Goal: Information Seeking & Learning: Learn about a topic

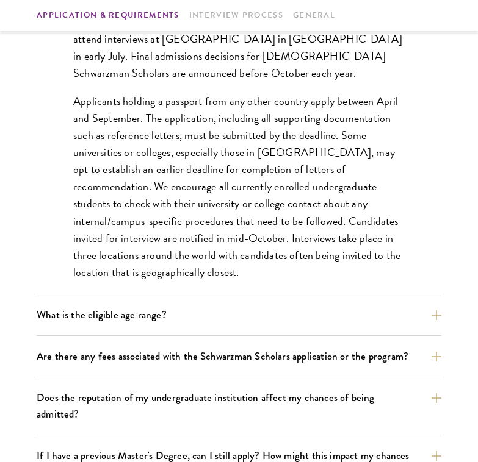
scroll to position [539, 0]
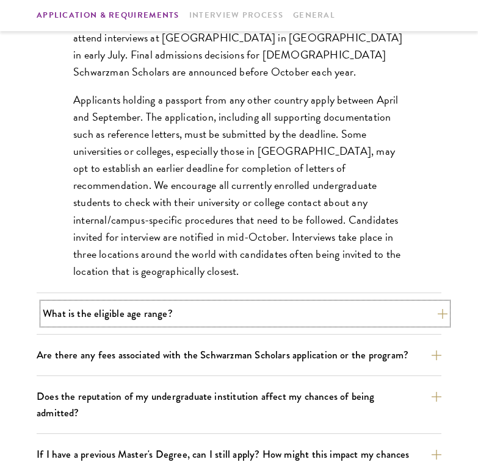
click at [307, 323] on button "What is the eligible age range?" at bounding box center [245, 313] width 404 height 21
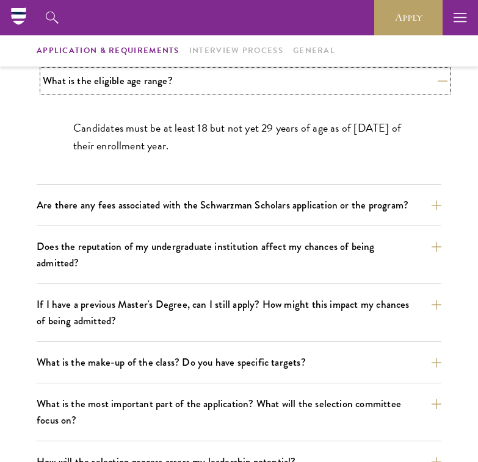
scroll to position [416, 0]
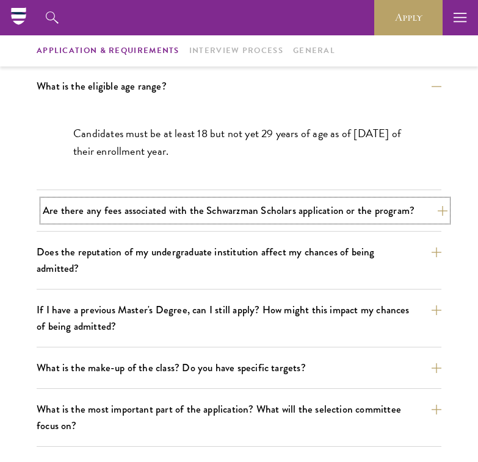
click at [315, 219] on button "Are there any fees associated with the Schwarzman Scholars application or the p…" at bounding box center [245, 210] width 404 height 21
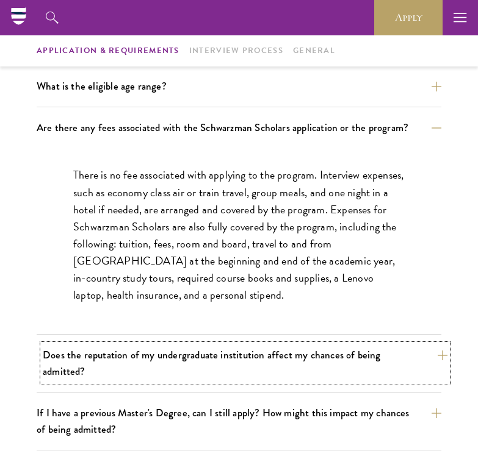
click at [293, 363] on button "Does the reputation of my undergraduate institution affect my chances of being …" at bounding box center [245, 364] width 404 height 38
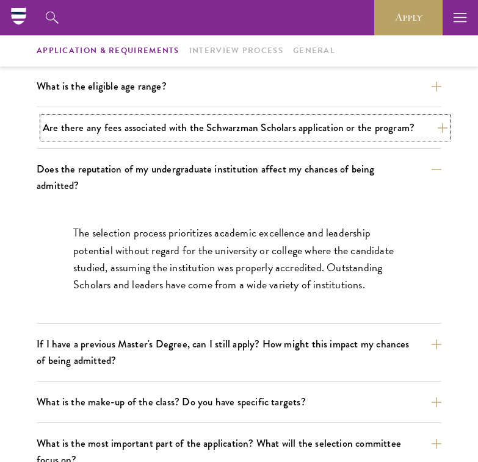
click at [303, 128] on button "Are there any fees associated with the Schwarzman Scholars application or the p…" at bounding box center [245, 127] width 404 height 21
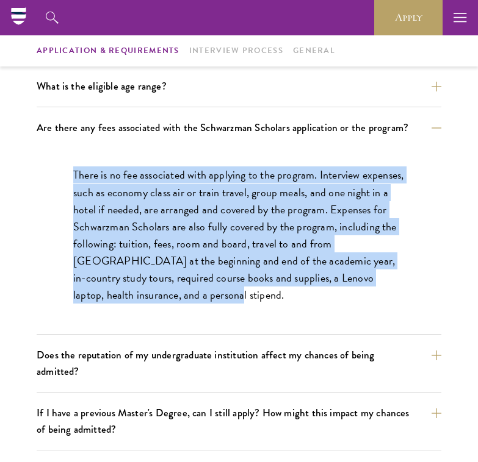
drag, startPoint x: 295, startPoint y: 301, endPoint x: 40, endPoint y: 174, distance: 285.4
click at [40, 172] on div "There is no fee associated with applying to the program. Interview expenses, su…" at bounding box center [239, 241] width 404 height 186
copy p "There is no fee associated with applying to the program. Interview expenses, su…"
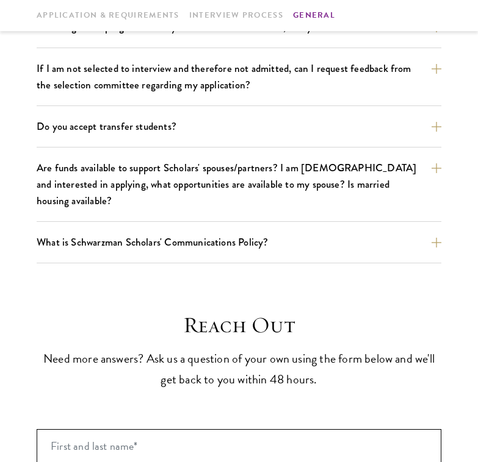
scroll to position [2070, 0]
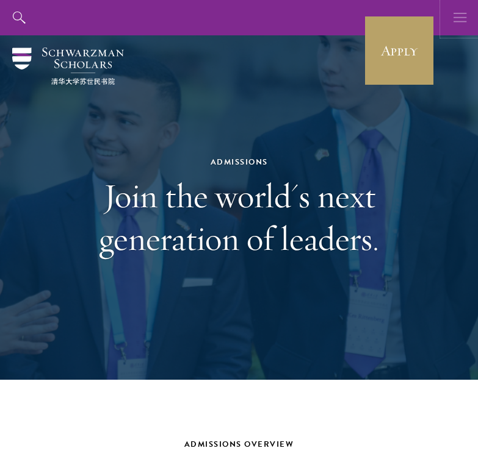
click at [461, 19] on icon "button" at bounding box center [459, 17] width 13 height 35
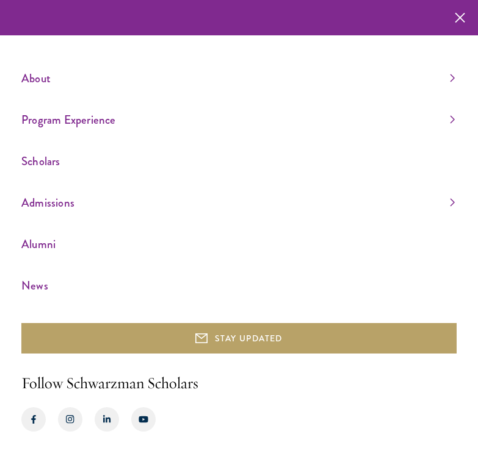
click at [455, 73] on ul "About Overview Leadership Donors Program Experience Overview Curriculum Student…" at bounding box center [238, 182] width 435 height 228
click at [448, 81] on link "About" at bounding box center [237, 78] width 433 height 20
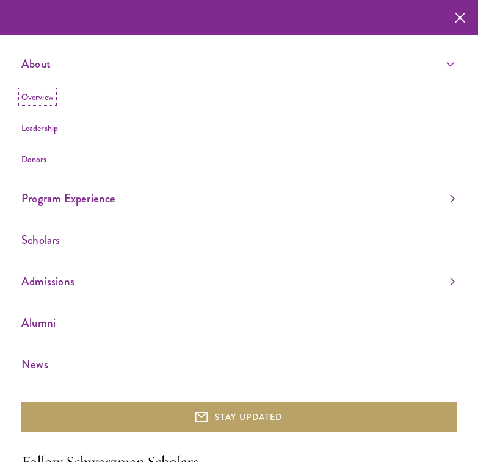
click at [45, 96] on link "Overview" at bounding box center [37, 97] width 32 height 12
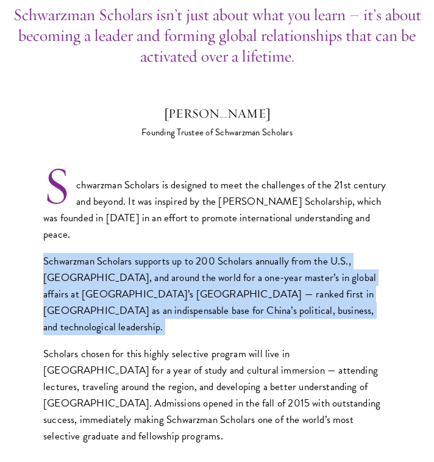
scroll to position [463, 0]
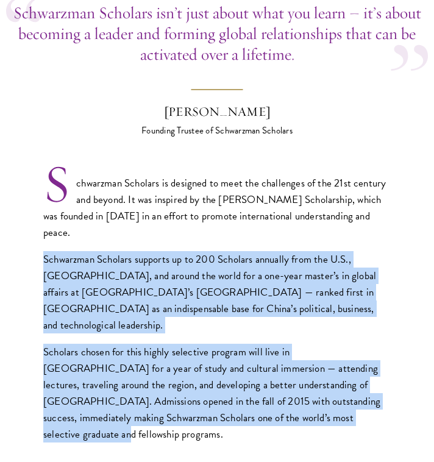
drag, startPoint x: 348, startPoint y: 362, endPoint x: 326, endPoint y: 204, distance: 158.9
click at [326, 204] on div "Schwarzman Scholars is designed to meet the challenges of the 21st century and …" at bounding box center [217, 309] width 348 height 268
copy div "Schwarzman Scholars supports up to 200 Scholars annually from the U.S., China, …"
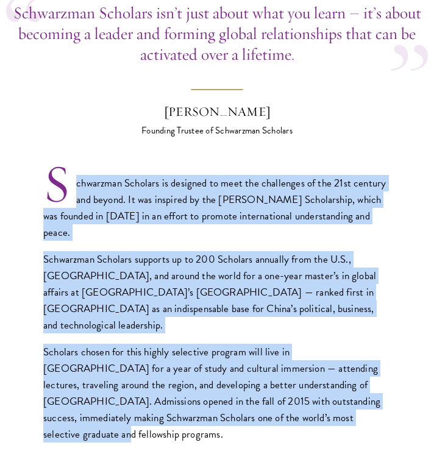
drag, startPoint x: 77, startPoint y: 160, endPoint x: 329, endPoint y: 370, distance: 327.9
click at [329, 370] on div "Schwarzman Scholars is designed to meet the challenges of the 21st century and …" at bounding box center [217, 309] width 348 height 268
copy div "chwarzman Scholars is designed to meet the challenges of the 21st century and b…"
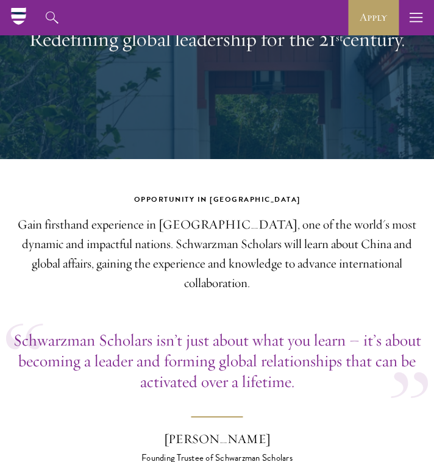
scroll to position [0, 0]
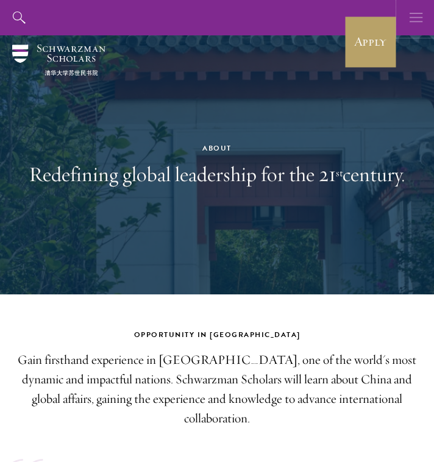
click at [416, 14] on icon "button" at bounding box center [416, 17] width 13 height 35
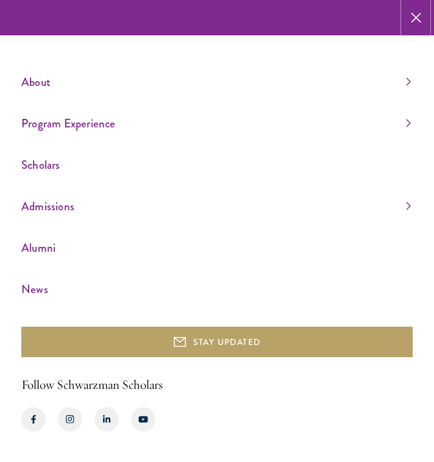
click at [416, 14] on icon "button" at bounding box center [416, 17] width 10 height 35
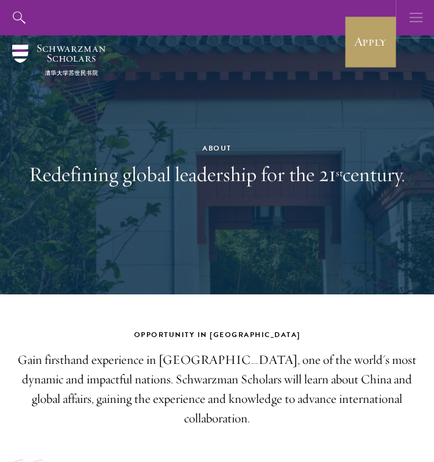
click at [417, 21] on use "button" at bounding box center [416, 17] width 13 height 9
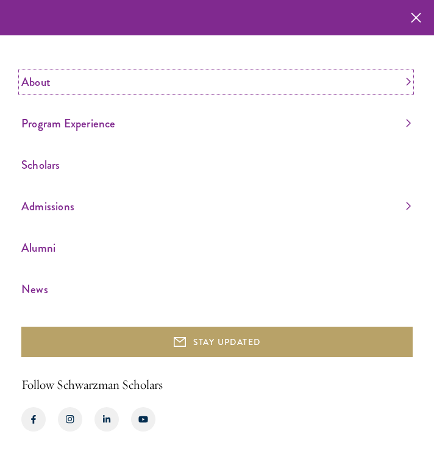
click at [407, 87] on link "About" at bounding box center [216, 82] width 390 height 20
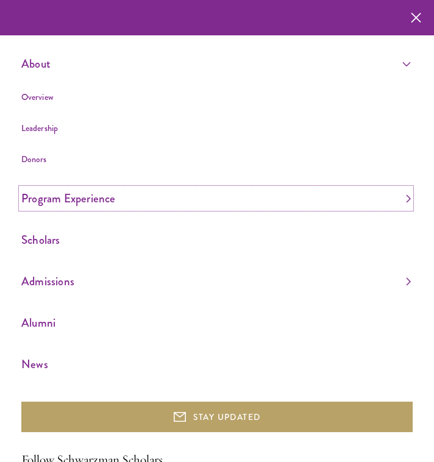
click at [396, 196] on link "Program Experience" at bounding box center [216, 198] width 390 height 20
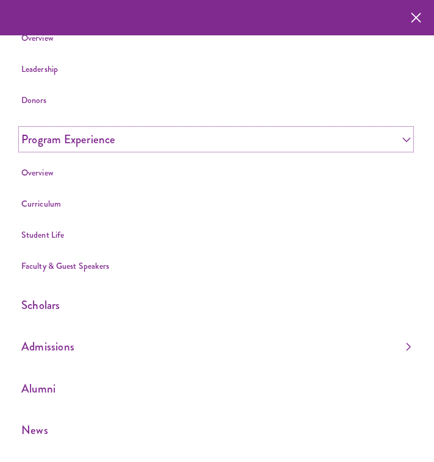
scroll to position [81, 0]
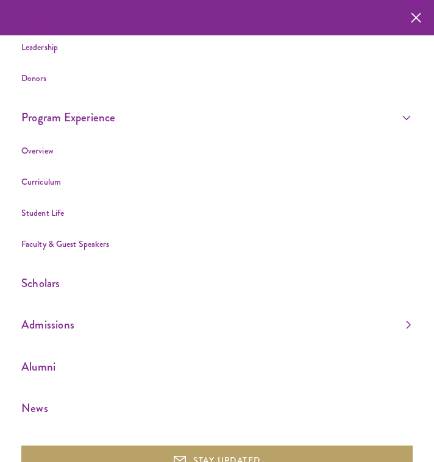
click at [396, 296] on ul "About Overview Leadership Donors Program Experience Overview Curriculum Student…" at bounding box center [217, 196] width 392 height 446
click at [409, 329] on link "Admissions" at bounding box center [216, 325] width 390 height 20
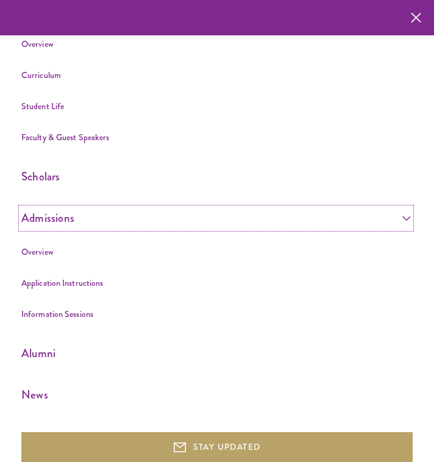
scroll to position [197, 0]
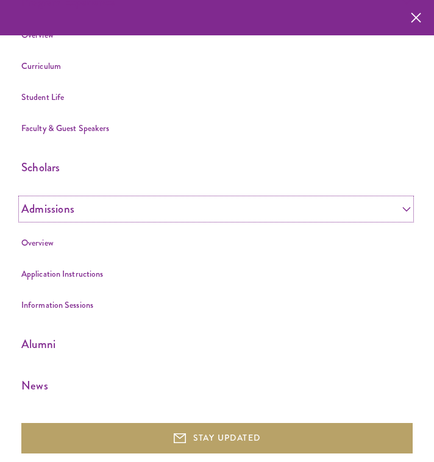
click at [62, 210] on link "Admissions" at bounding box center [216, 209] width 390 height 20
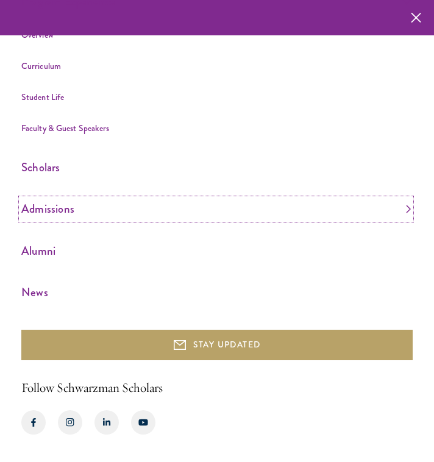
click at [52, 199] on link "Admissions" at bounding box center [216, 209] width 390 height 20
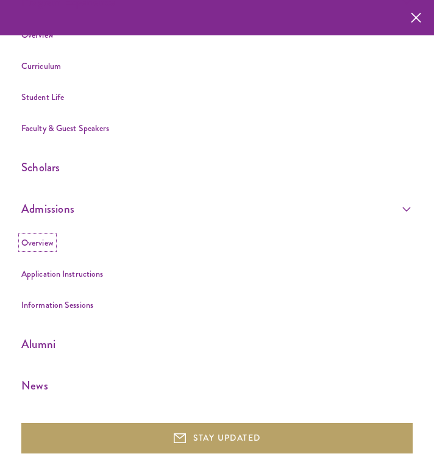
click at [45, 244] on link "Overview" at bounding box center [37, 243] width 32 height 12
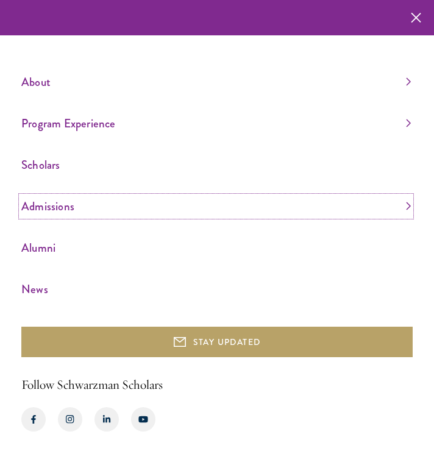
click at [397, 203] on link "Admissions" at bounding box center [216, 206] width 390 height 20
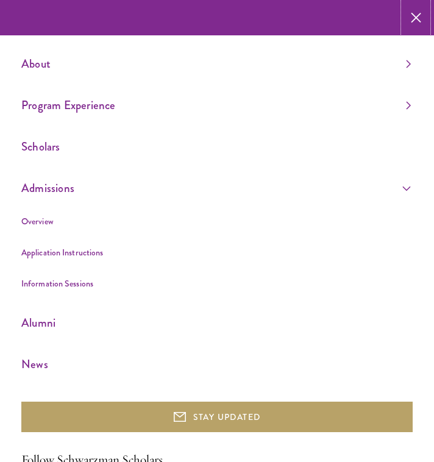
click at [418, 23] on icon "button" at bounding box center [416, 17] width 10 height 35
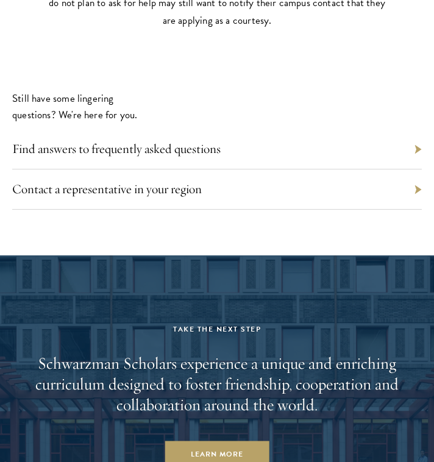
scroll to position [5476, 0]
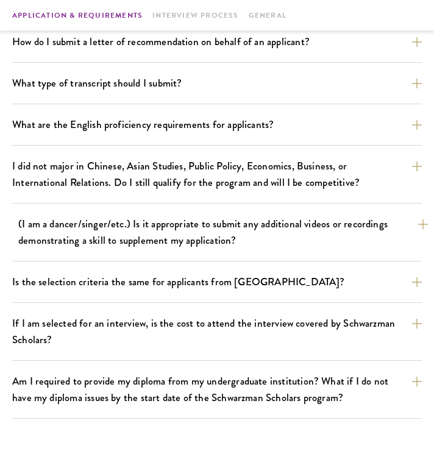
scroll to position [997, 0]
